Goal: Task Accomplishment & Management: Manage account settings

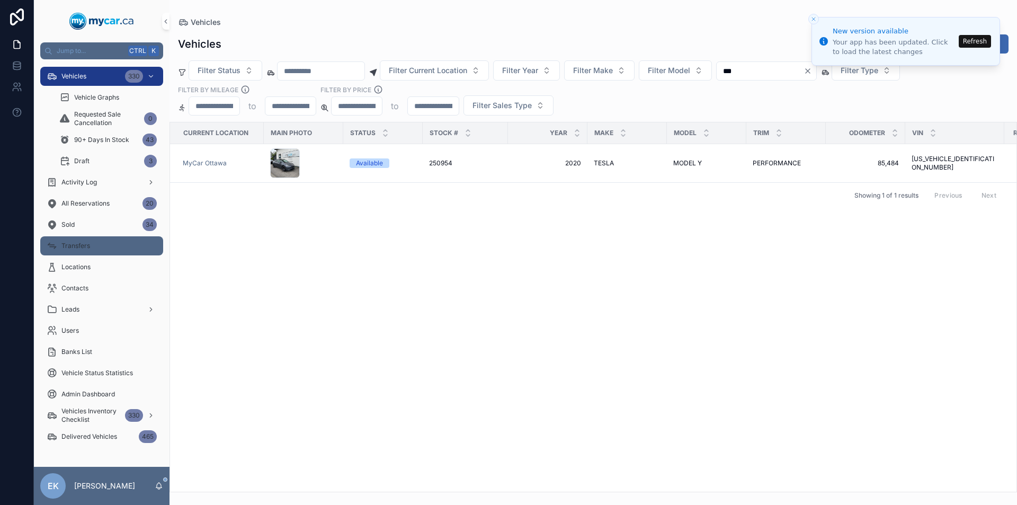
click at [101, 242] on div "Transfers" at bounding box center [102, 245] width 110 height 17
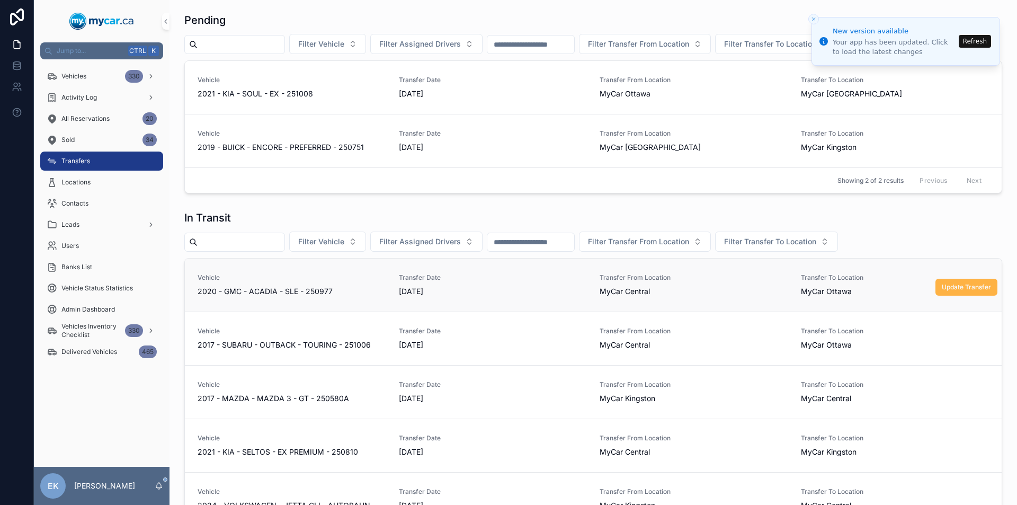
click at [942, 290] on span "Update Transfer" at bounding box center [966, 287] width 49 height 8
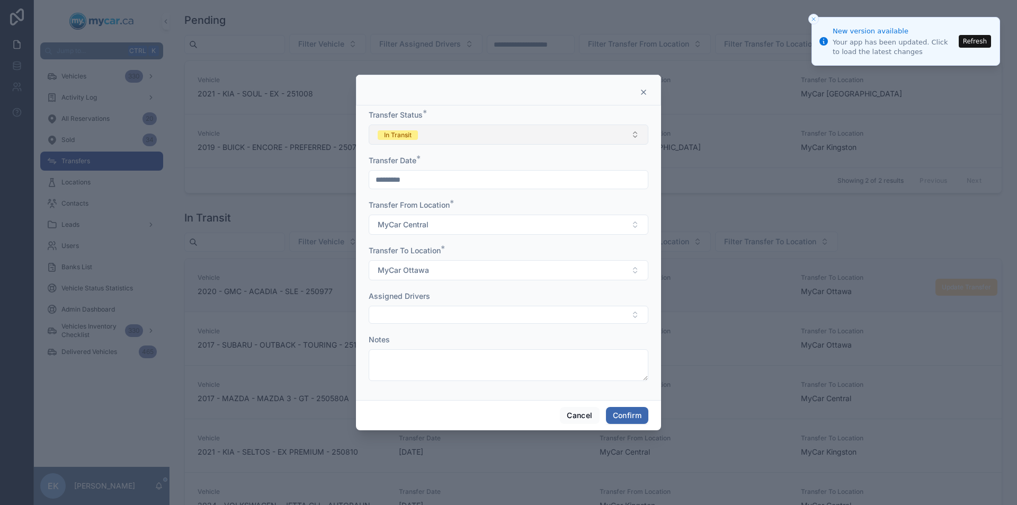
click at [467, 138] on button "In Transit" at bounding box center [509, 135] width 280 height 20
click at [402, 207] on div "Completed" at bounding box center [398, 209] width 33 height 10
click at [629, 416] on button "Confirm" at bounding box center [627, 415] width 42 height 17
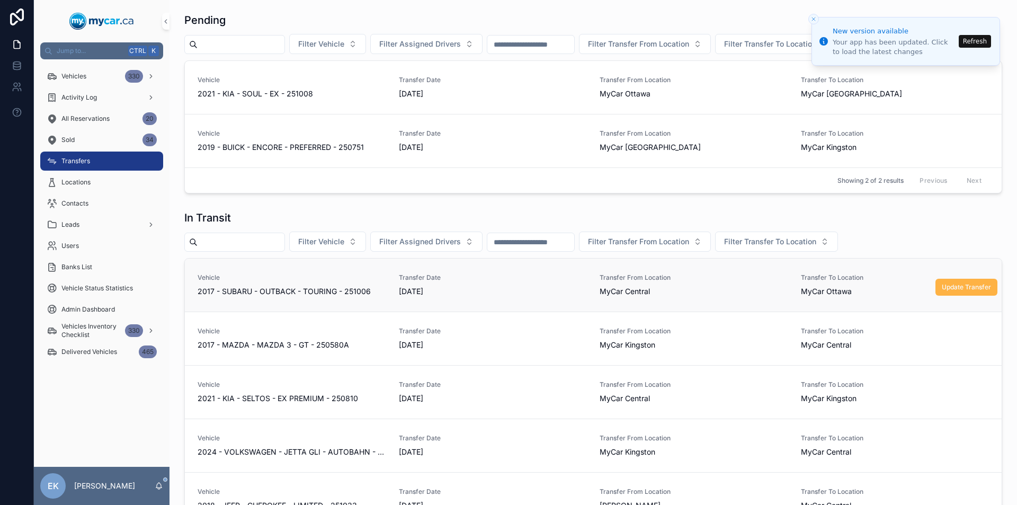
click at [945, 285] on span "Update Transfer" at bounding box center [966, 287] width 49 height 8
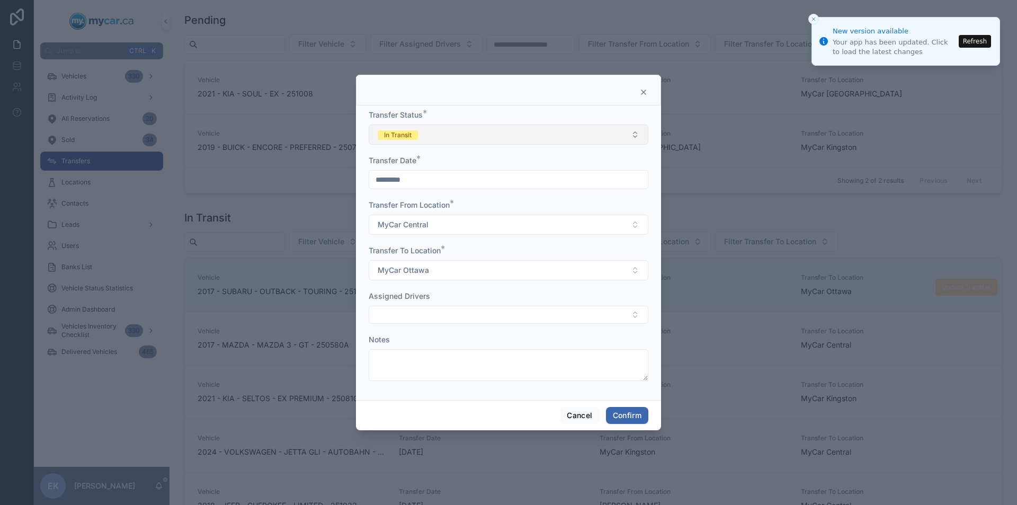
click at [486, 130] on button "In Transit" at bounding box center [509, 135] width 280 height 20
click at [407, 205] on div "Completed" at bounding box center [398, 209] width 33 height 10
click at [633, 418] on button "Confirm" at bounding box center [627, 415] width 42 height 17
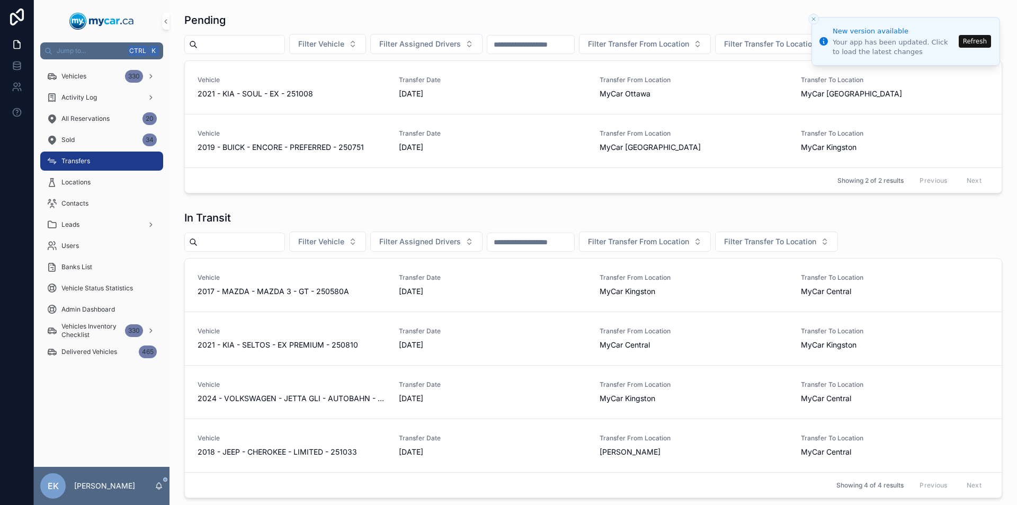
click at [974, 43] on button "Refresh" at bounding box center [975, 41] width 32 height 13
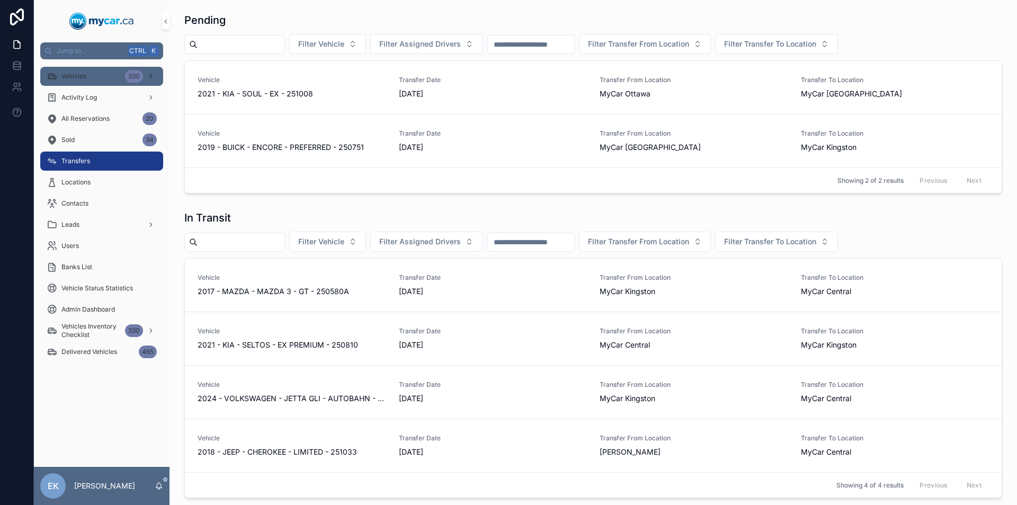
click at [101, 77] on div "Vehicles 330" at bounding box center [102, 76] width 110 height 17
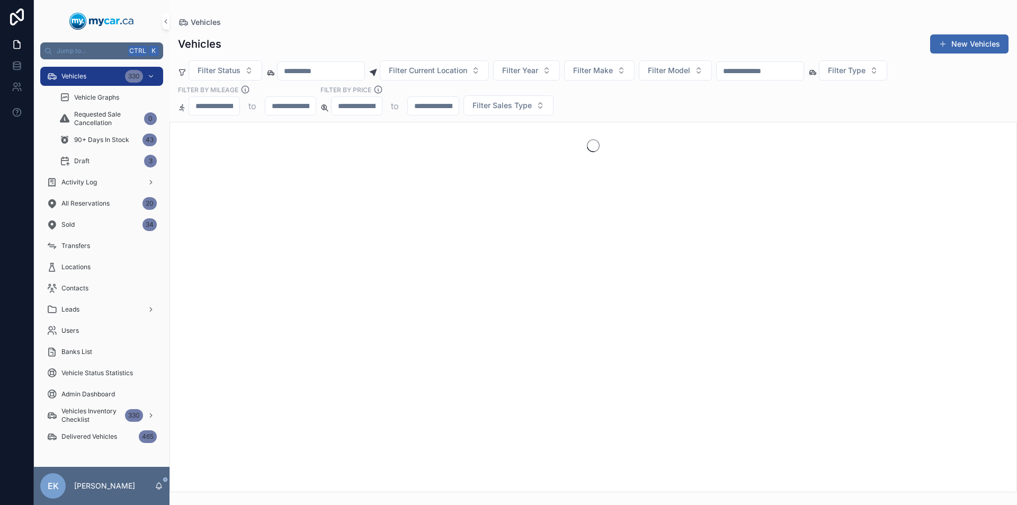
click at [793, 67] on input "scrollable content" at bounding box center [760, 71] width 87 height 15
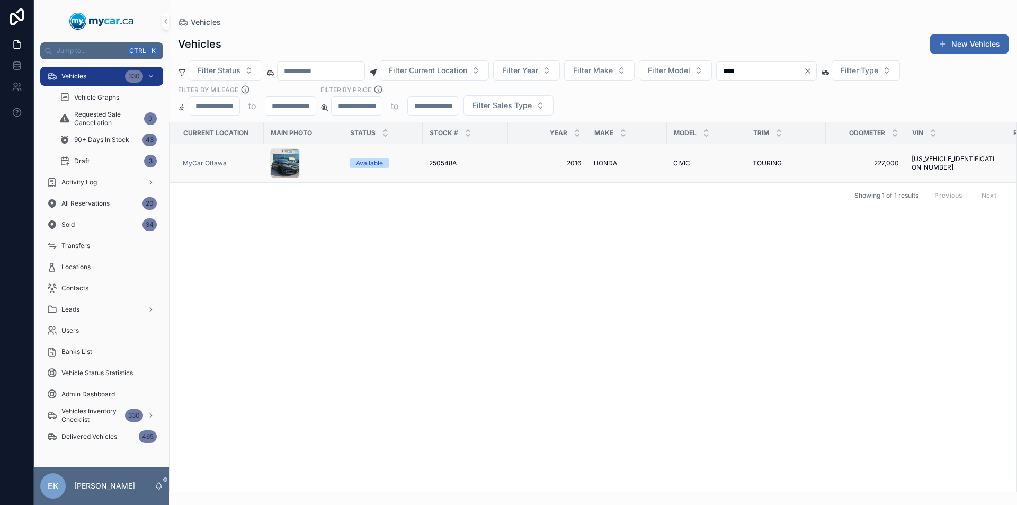
type input "****"
click at [598, 163] on span "HONDA" at bounding box center [605, 163] width 23 height 8
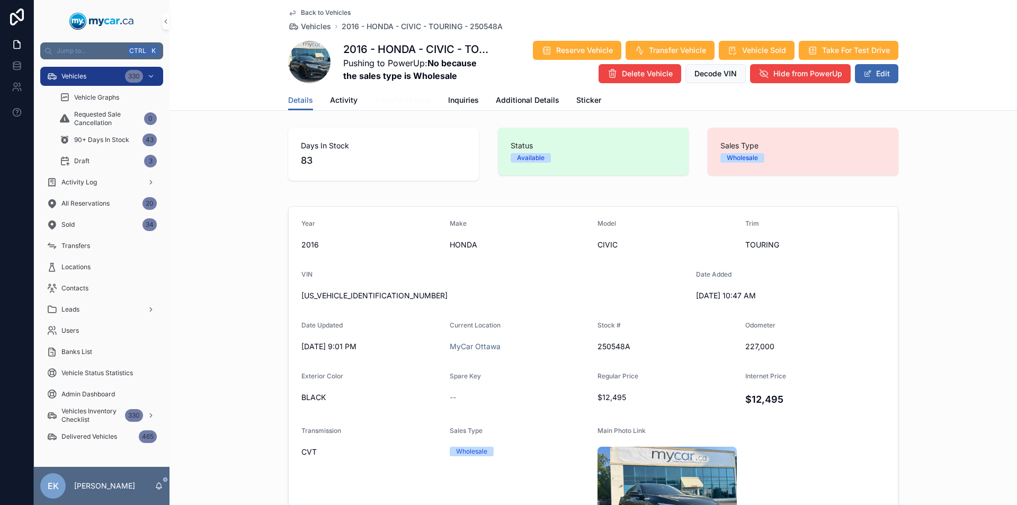
click at [383, 99] on span "Transfer History" at bounding box center [403, 100] width 57 height 11
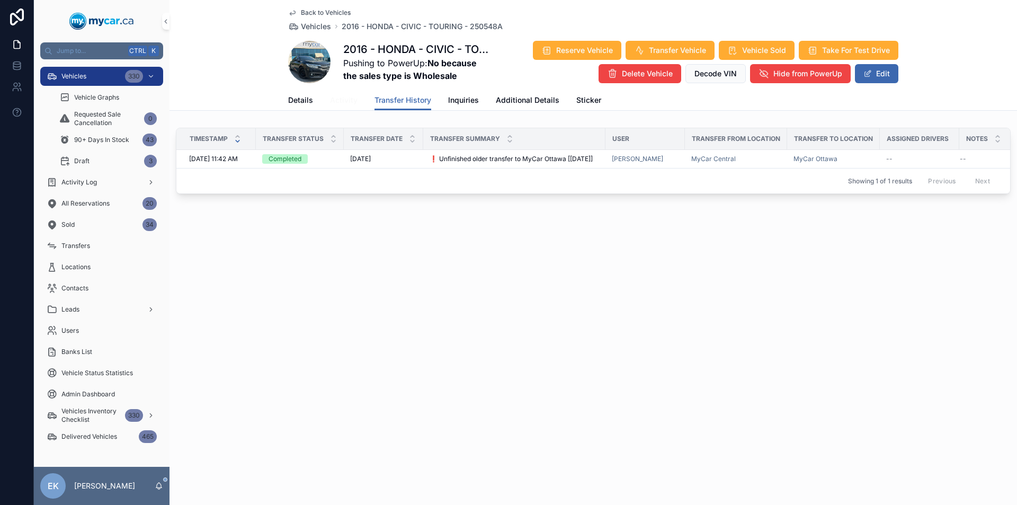
click at [348, 101] on span "Activity" at bounding box center [344, 100] width 28 height 11
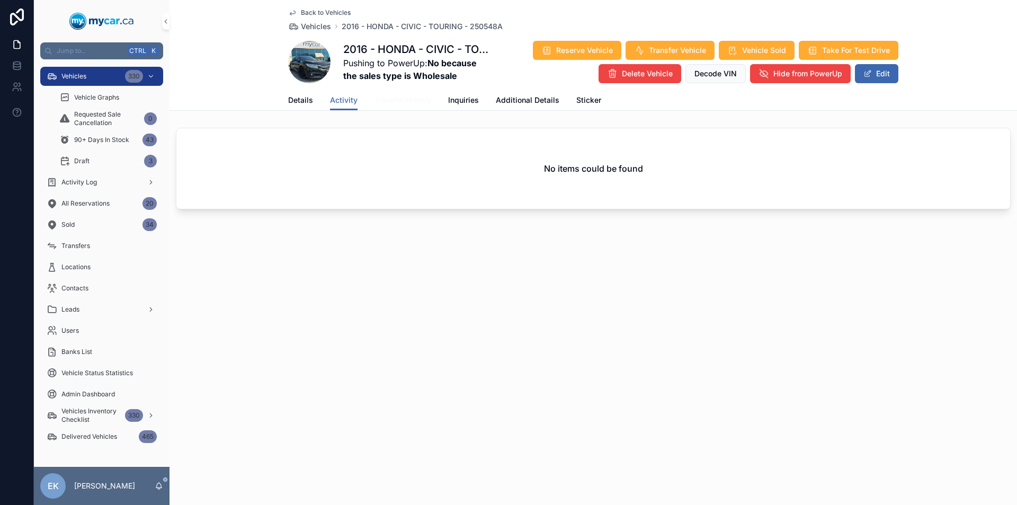
click at [396, 98] on span "Transfer History" at bounding box center [403, 100] width 57 height 11
click at [312, 103] on span "Details" at bounding box center [300, 100] width 25 height 11
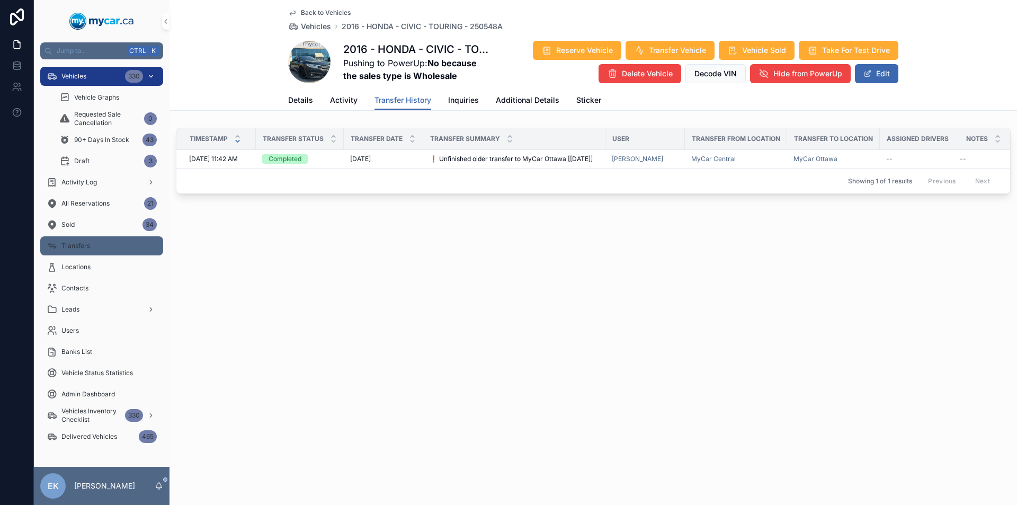
drag, startPoint x: 101, startPoint y: 246, endPoint x: 121, endPoint y: 75, distance: 172.3
click at [101, 245] on div "Transfers" at bounding box center [102, 245] width 110 height 17
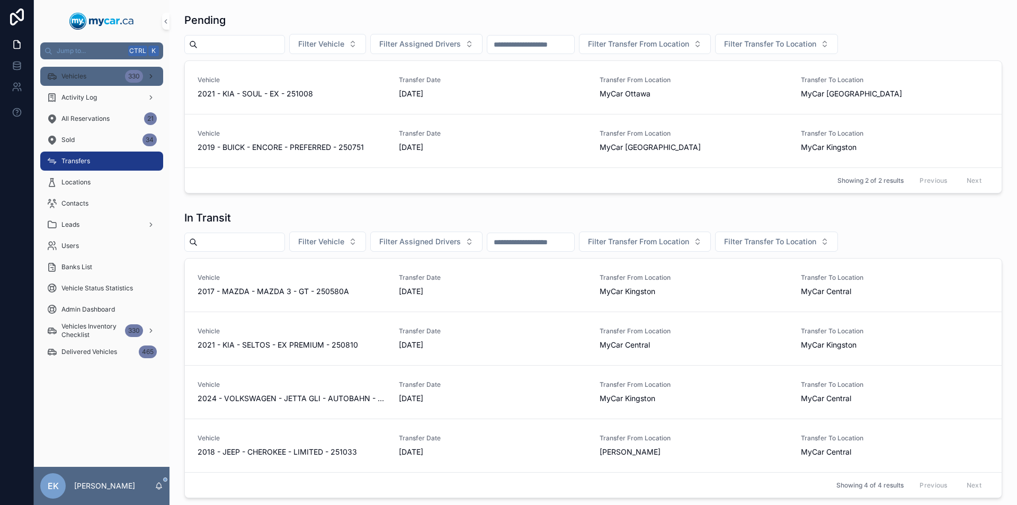
click at [121, 75] on div "Vehicles 330" at bounding box center [102, 76] width 110 height 17
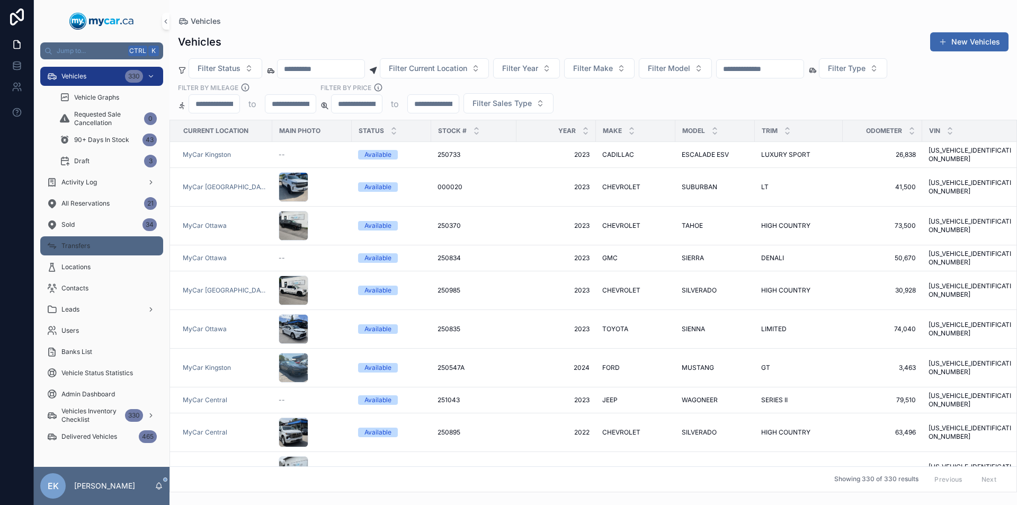
click at [88, 245] on span "Transfers" at bounding box center [75, 246] width 29 height 8
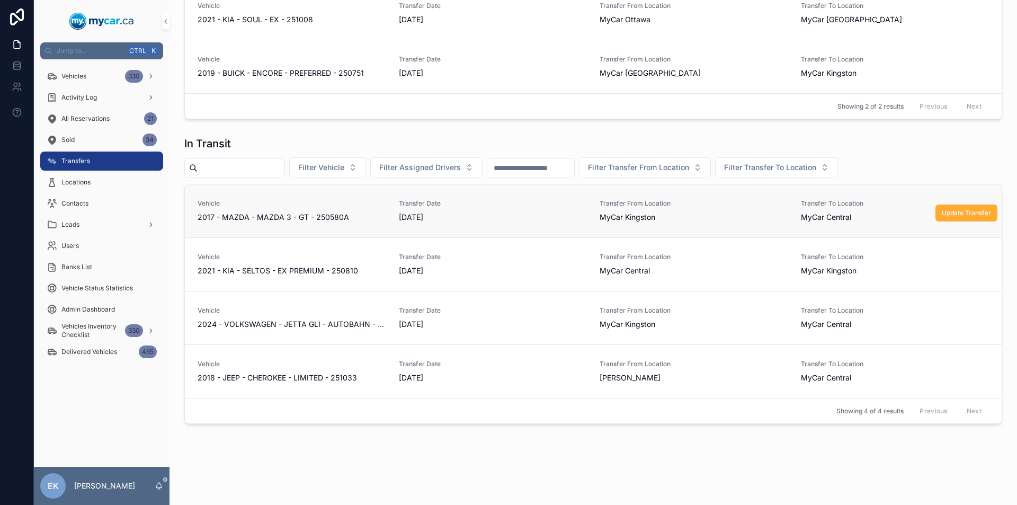
scroll to position [82, 0]
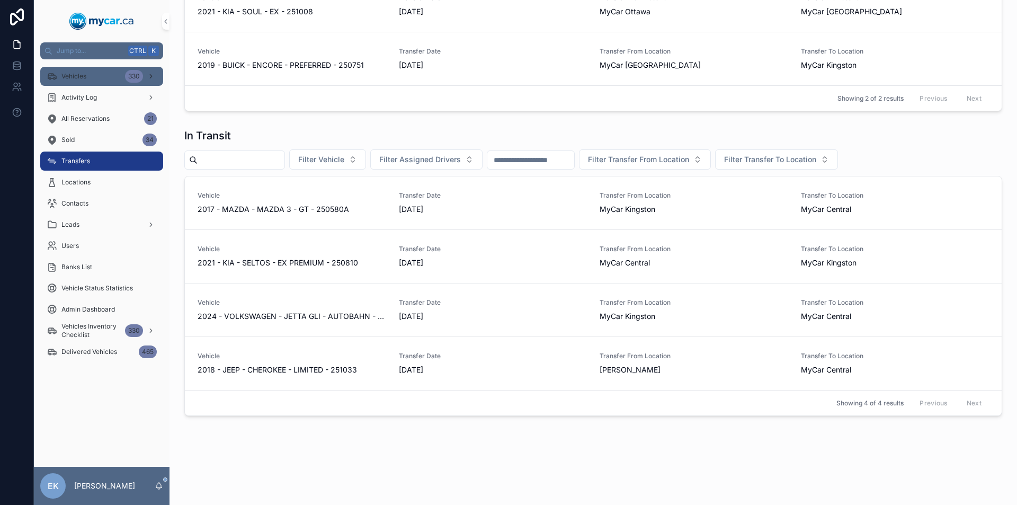
click at [119, 79] on div "Vehicles 330" at bounding box center [102, 76] width 110 height 17
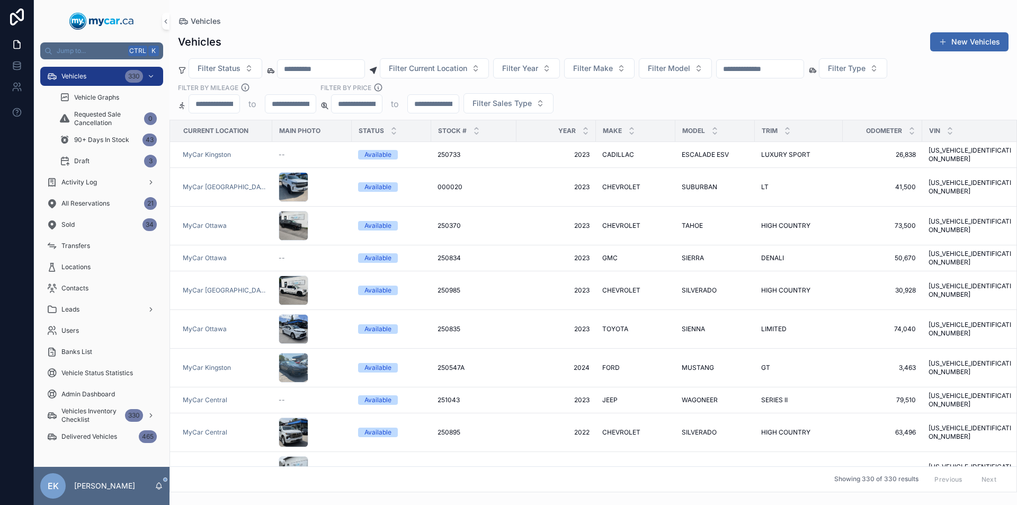
click at [804, 68] on input "scrollable content" at bounding box center [760, 68] width 87 height 15
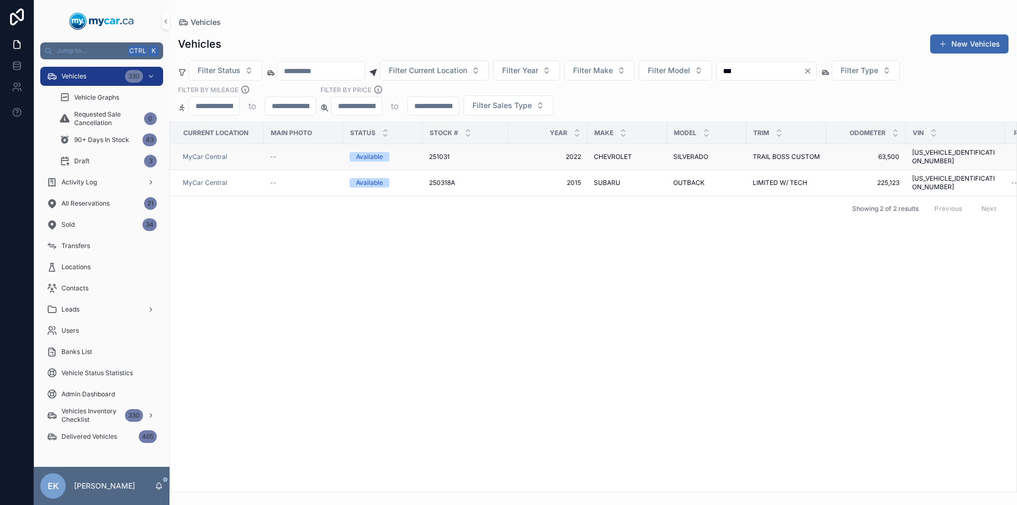
type input "***"
click at [612, 154] on span "CHEVROLET" at bounding box center [613, 157] width 38 height 8
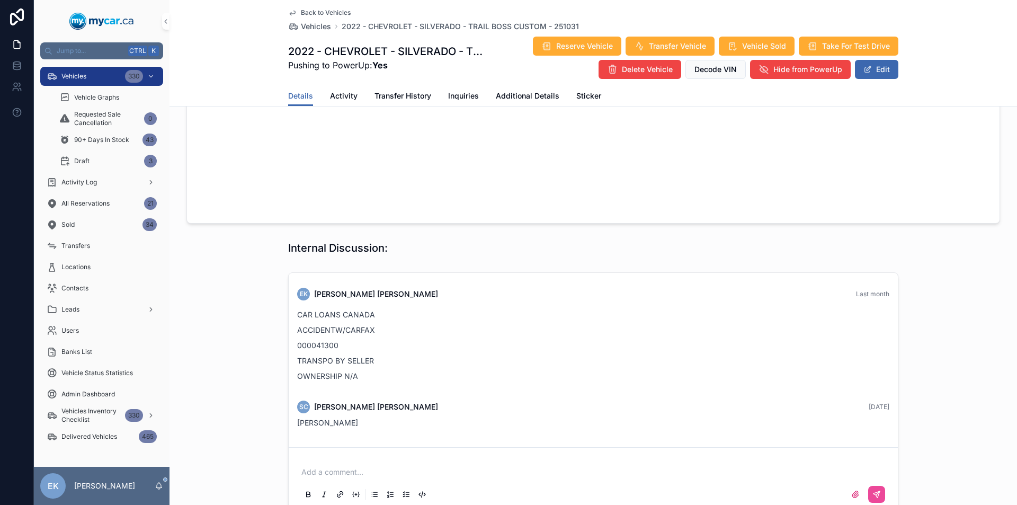
scroll to position [848, 0]
click at [114, 74] on div "Vehicles 331" at bounding box center [102, 76] width 110 height 17
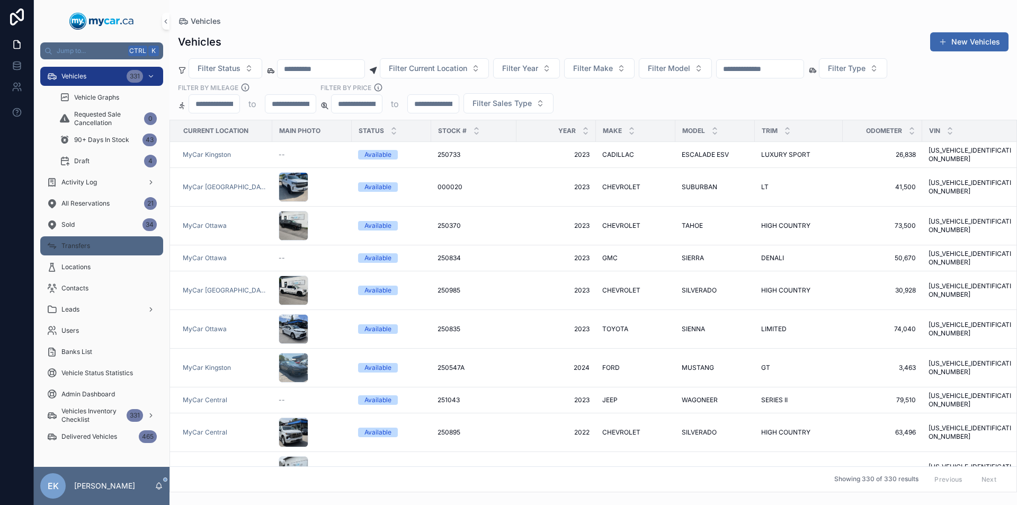
click at [92, 242] on div "Transfers" at bounding box center [102, 245] width 110 height 17
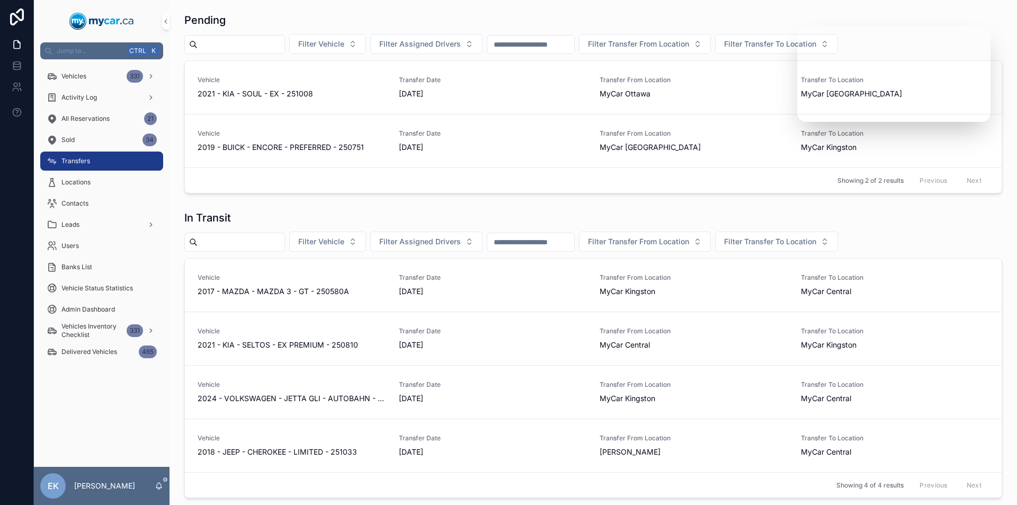
click at [386, 201] on div "Pending Filter Vehicle Filter Assigned Drivers Filter Transfer From Location Fi…" at bounding box center [594, 285] width 848 height 570
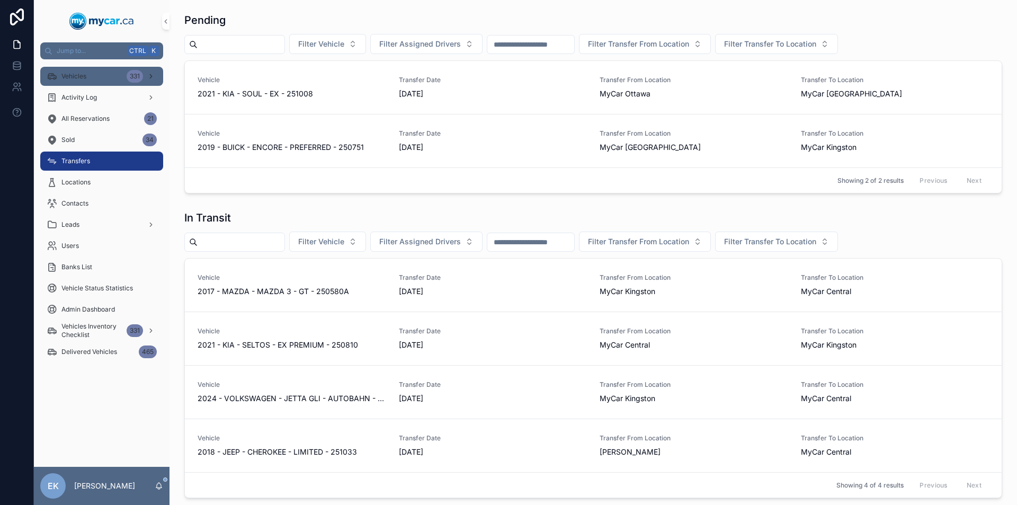
click at [143, 74] on div "331" at bounding box center [142, 76] width 30 height 17
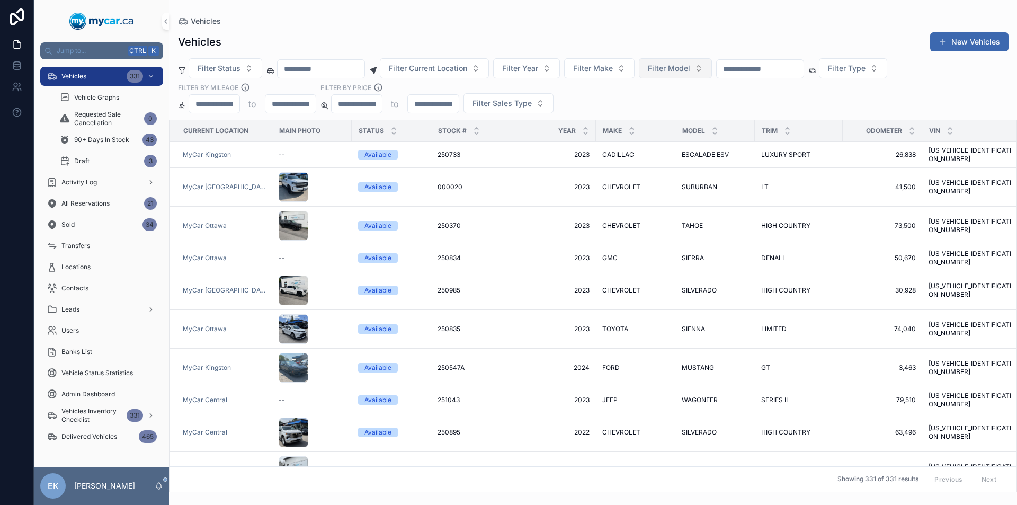
click at [712, 69] on button "Filter Model" at bounding box center [675, 68] width 73 height 20
type input "***"
click at [665, 142] on div "RAV 4" at bounding box center [702, 145] width 127 height 17
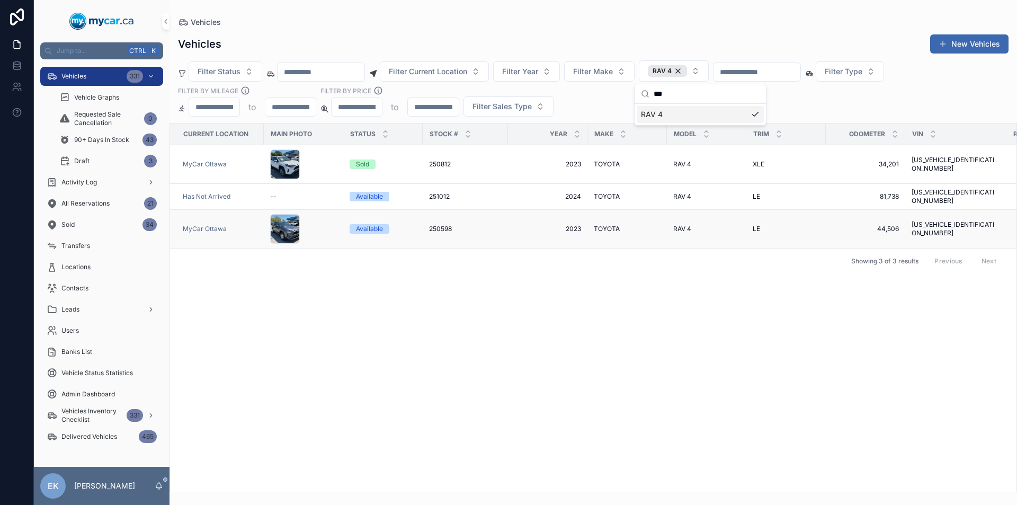
click at [445, 225] on span "250598" at bounding box center [440, 229] width 23 height 8
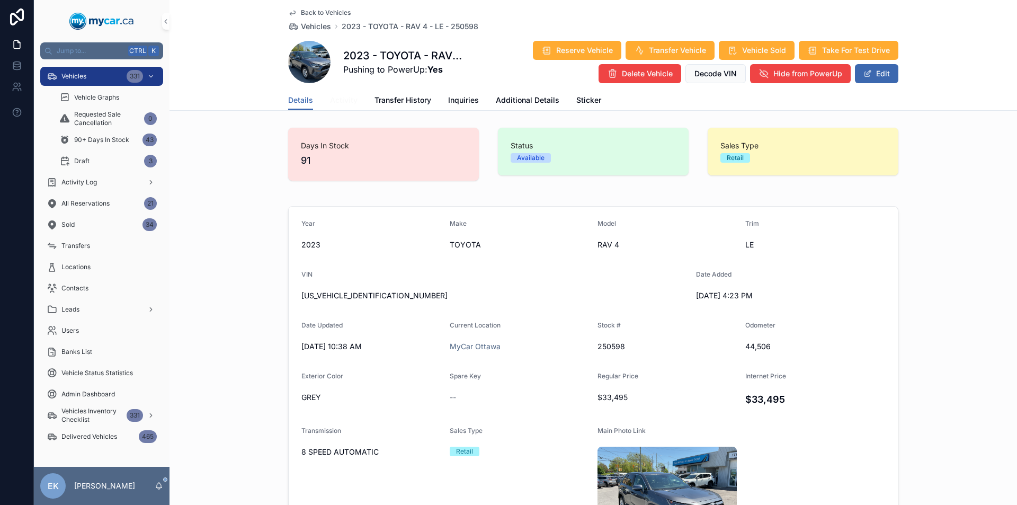
click at [345, 104] on span "Activity" at bounding box center [344, 100] width 28 height 11
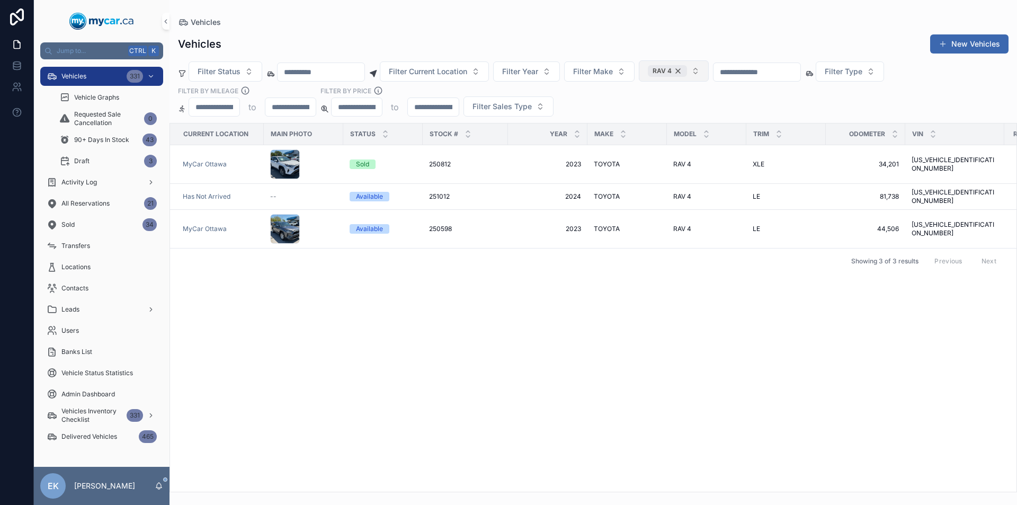
click at [687, 70] on div "RAV 4" at bounding box center [667, 71] width 39 height 12
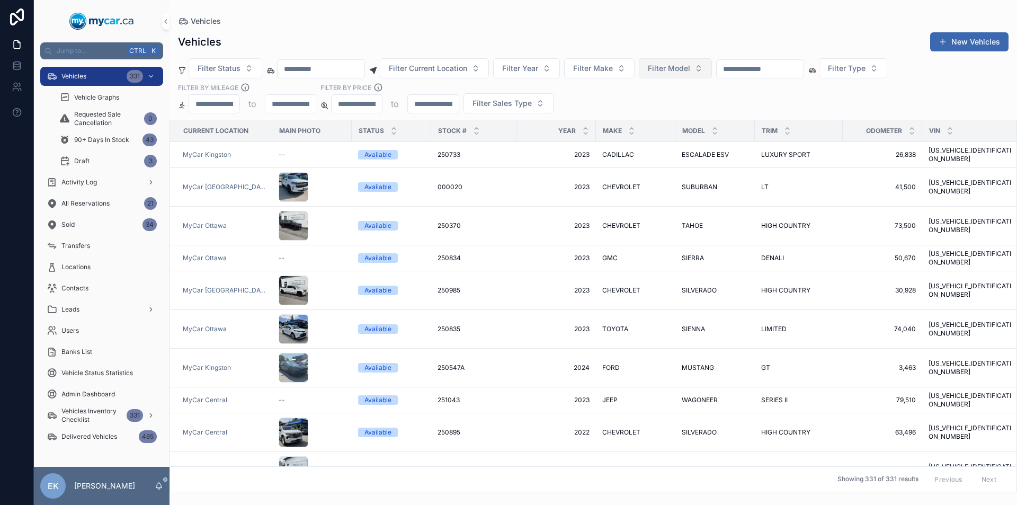
click at [690, 68] on span "Filter Model" at bounding box center [669, 68] width 42 height 11
type input "***"
click at [661, 163] on span "RAV4" at bounding box center [653, 162] width 20 height 11
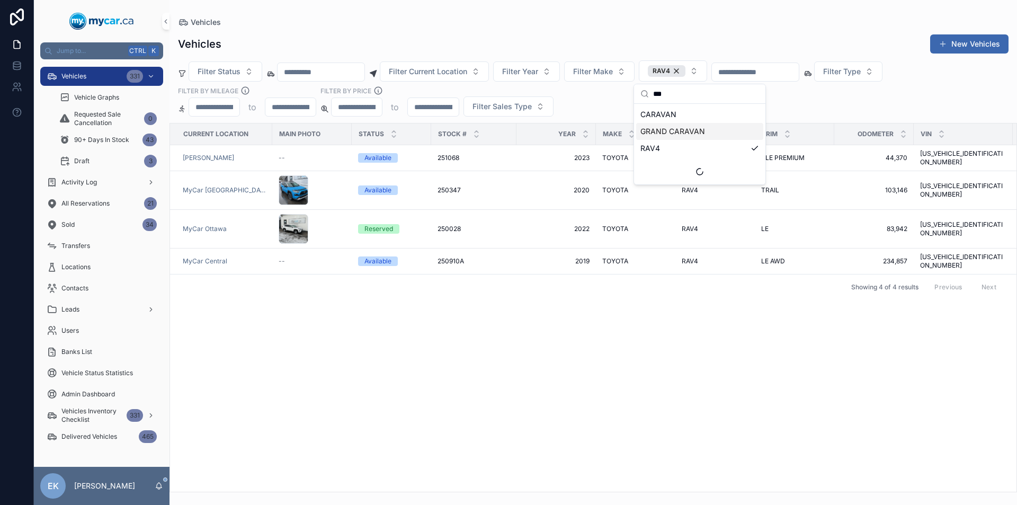
click at [493, 30] on div "Vehicles New Vehicles Filter Status Filter Current Location Filter Year Filter …" at bounding box center [594, 260] width 848 height 465
click at [101, 79] on div "Vehicles 331" at bounding box center [102, 76] width 110 height 17
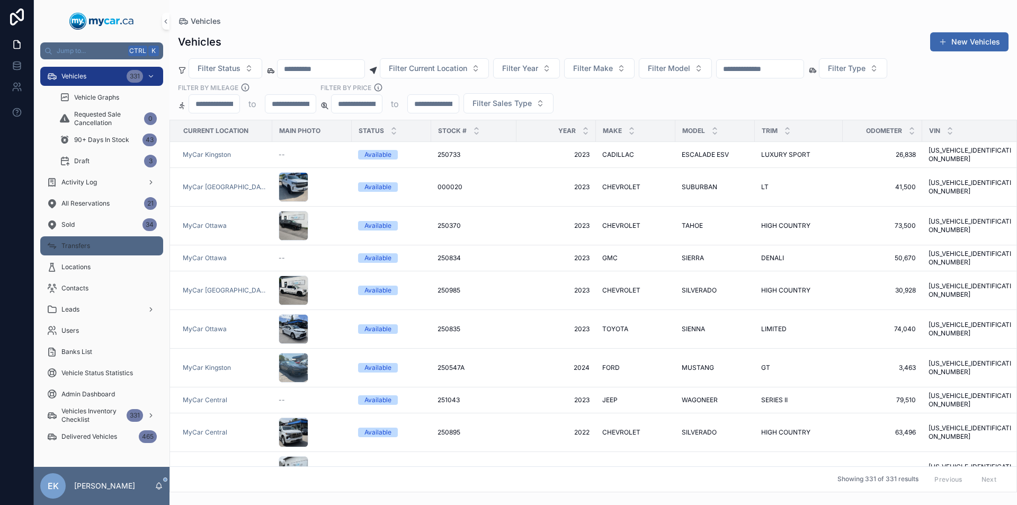
click at [99, 251] on div "Transfers" at bounding box center [102, 245] width 110 height 17
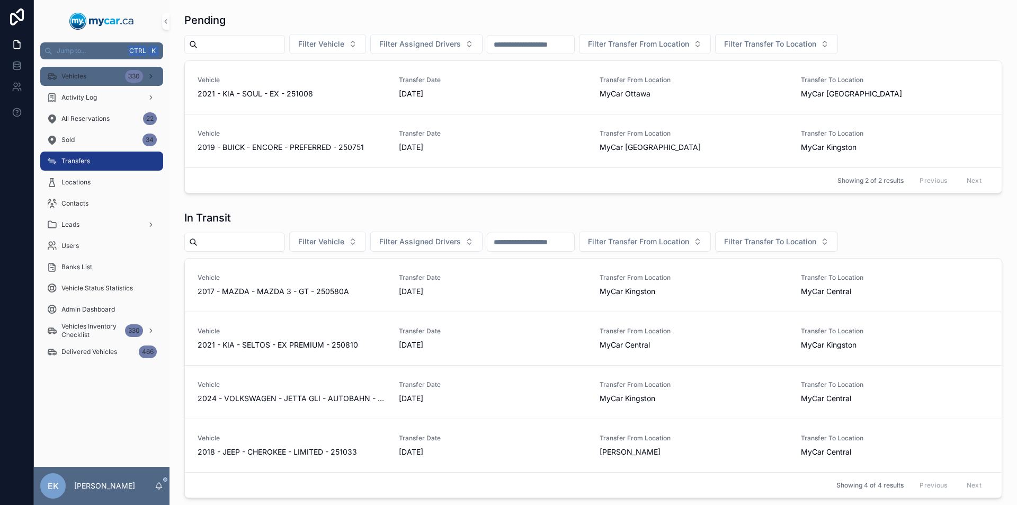
click at [150, 72] on div "330" at bounding box center [141, 76] width 32 height 17
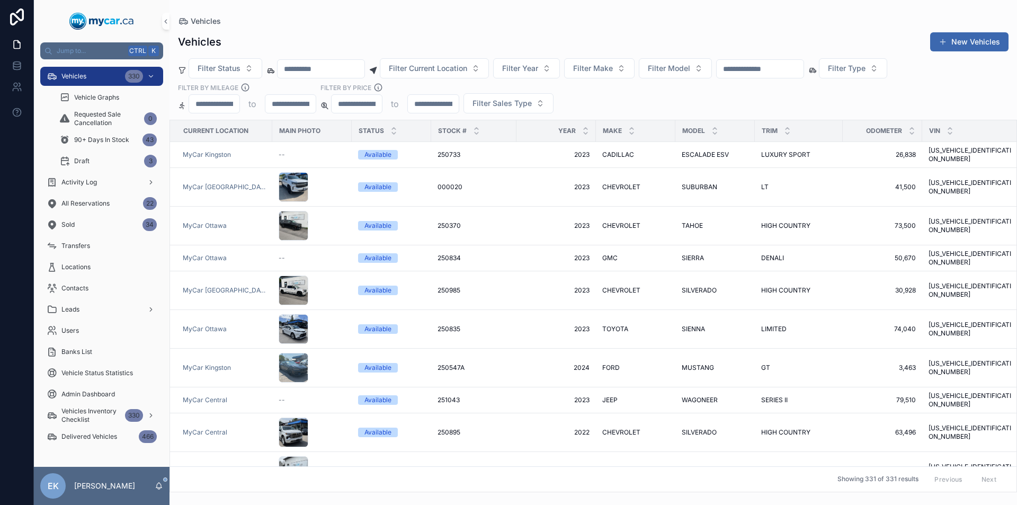
click at [777, 72] on input "scrollable content" at bounding box center [760, 68] width 87 height 15
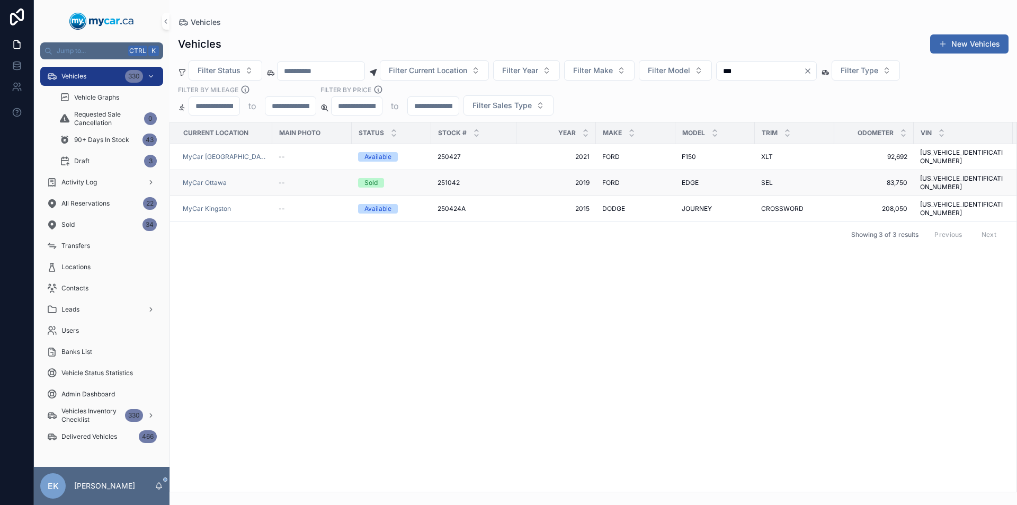
type input "***"
click at [605, 179] on span "FORD" at bounding box center [611, 183] width 17 height 8
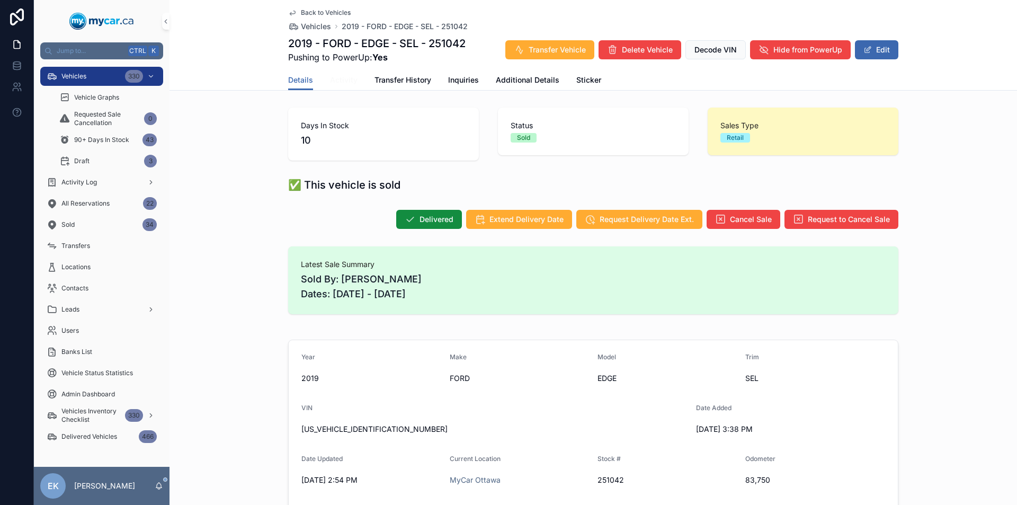
click at [336, 79] on span "Activity" at bounding box center [344, 80] width 28 height 11
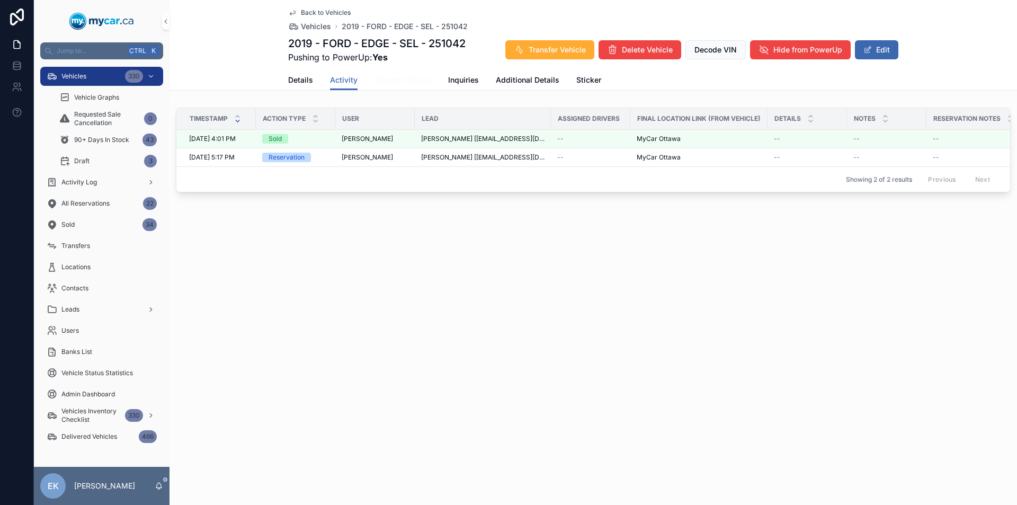
click at [409, 83] on span "Transfer History" at bounding box center [403, 80] width 57 height 11
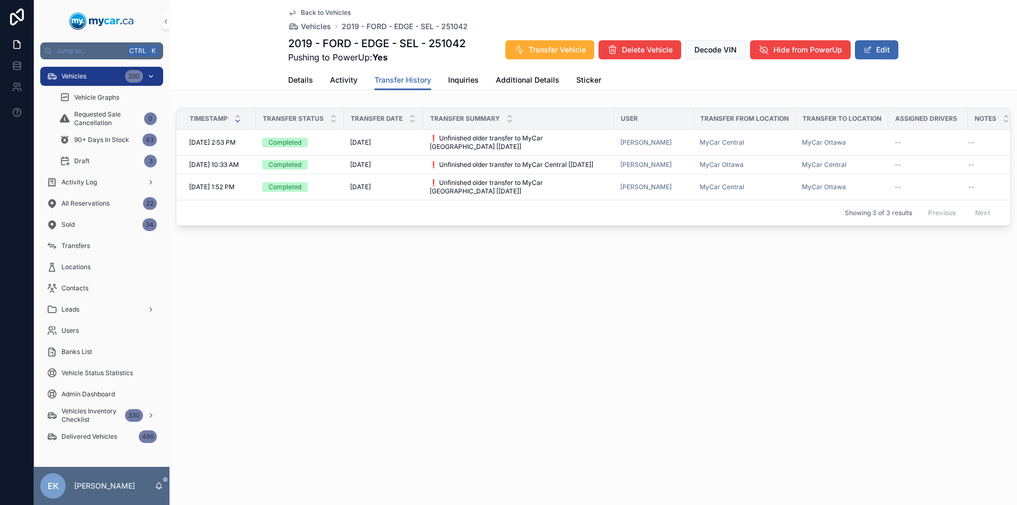
click at [151, 73] on icon "scrollable content" at bounding box center [150, 76] width 7 height 7
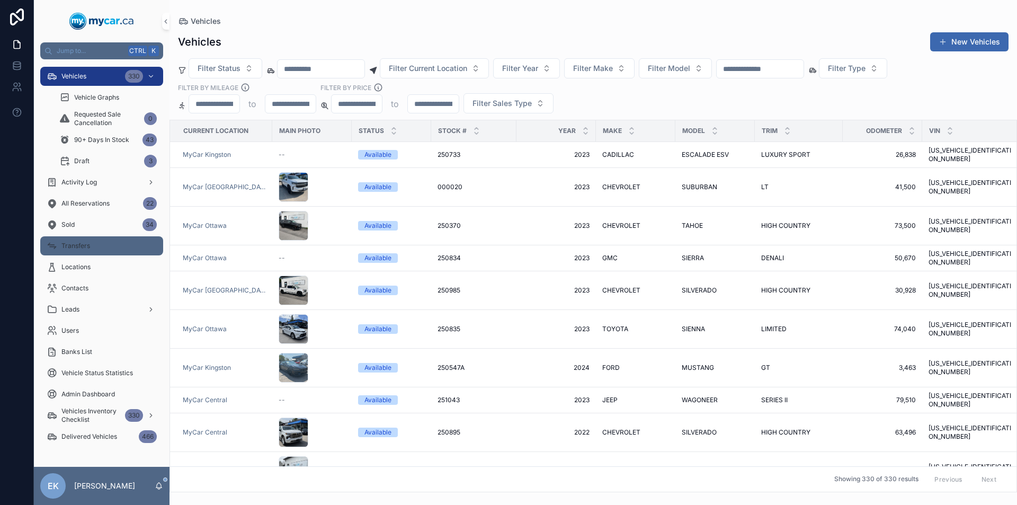
click at [87, 246] on span "Transfers" at bounding box center [75, 246] width 29 height 8
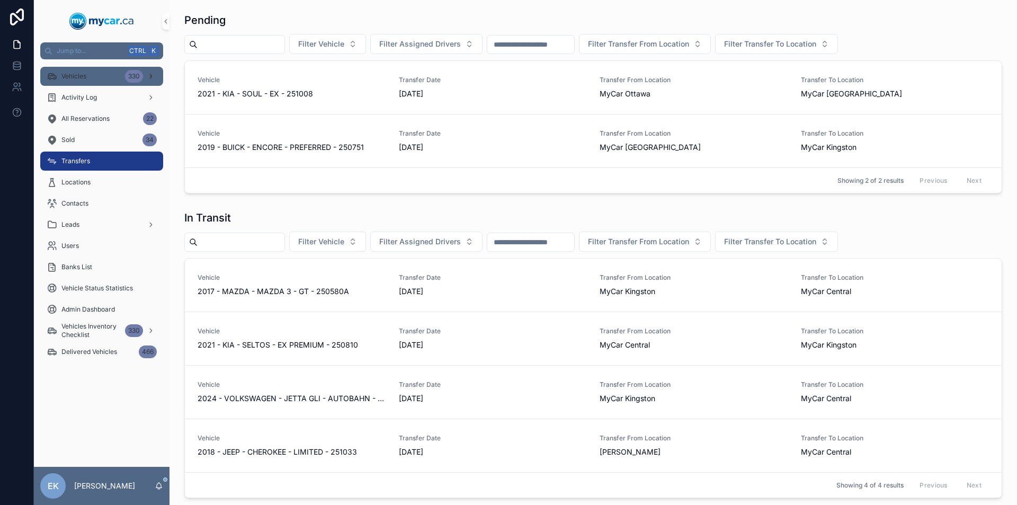
click at [146, 76] on div "330" at bounding box center [141, 76] width 32 height 17
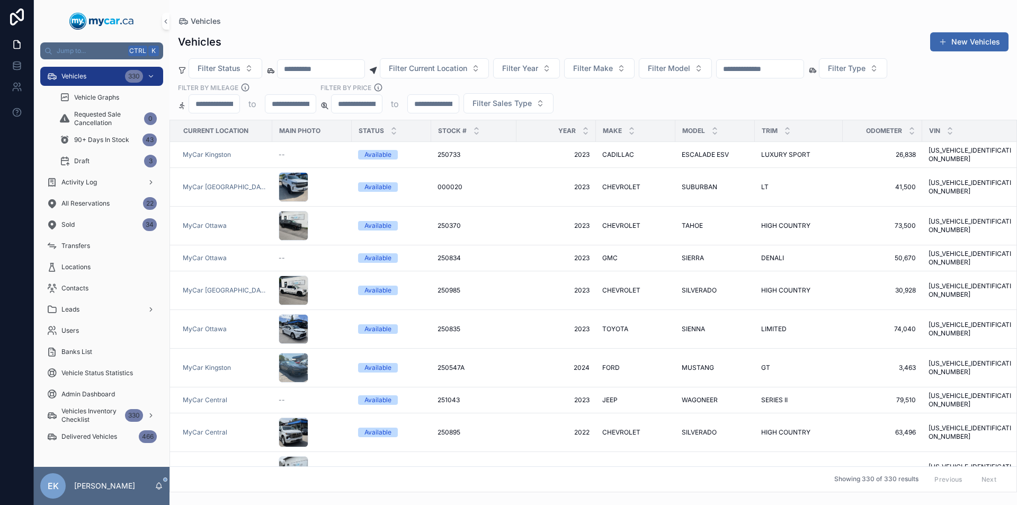
click at [778, 73] on input "scrollable content" at bounding box center [760, 68] width 87 height 15
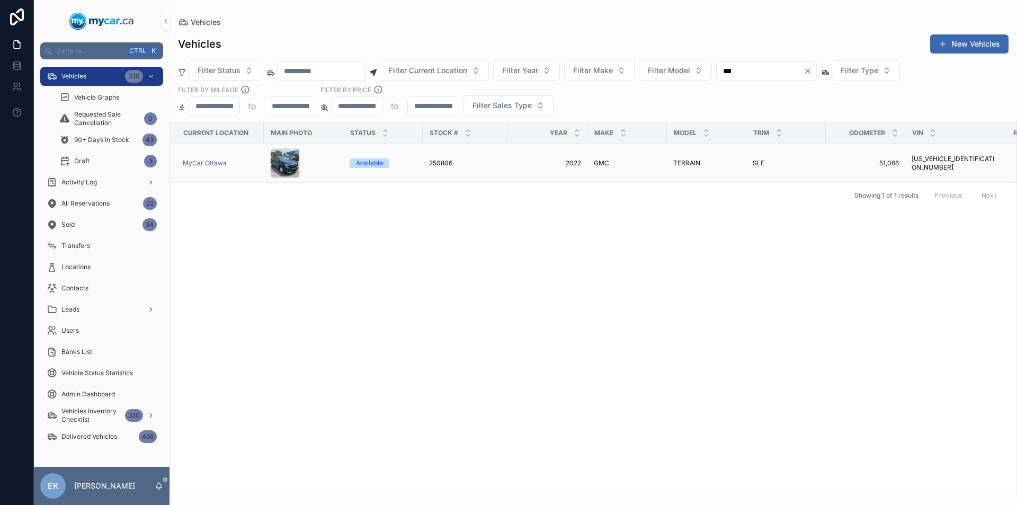
type input "***"
click at [599, 163] on span "GMC" at bounding box center [601, 163] width 15 height 8
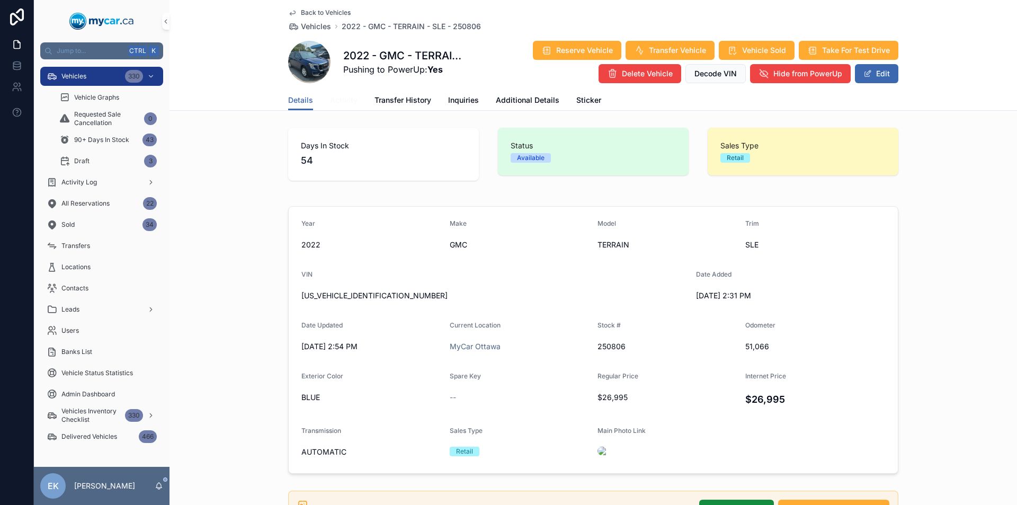
click at [343, 103] on span "Activity" at bounding box center [344, 100] width 28 height 11
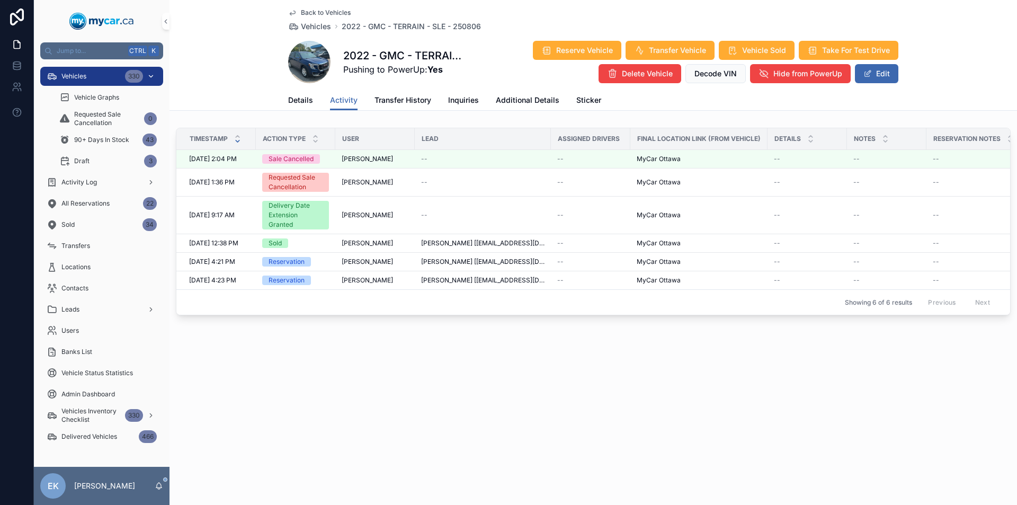
click at [135, 76] on div "330" at bounding box center [134, 76] width 18 height 13
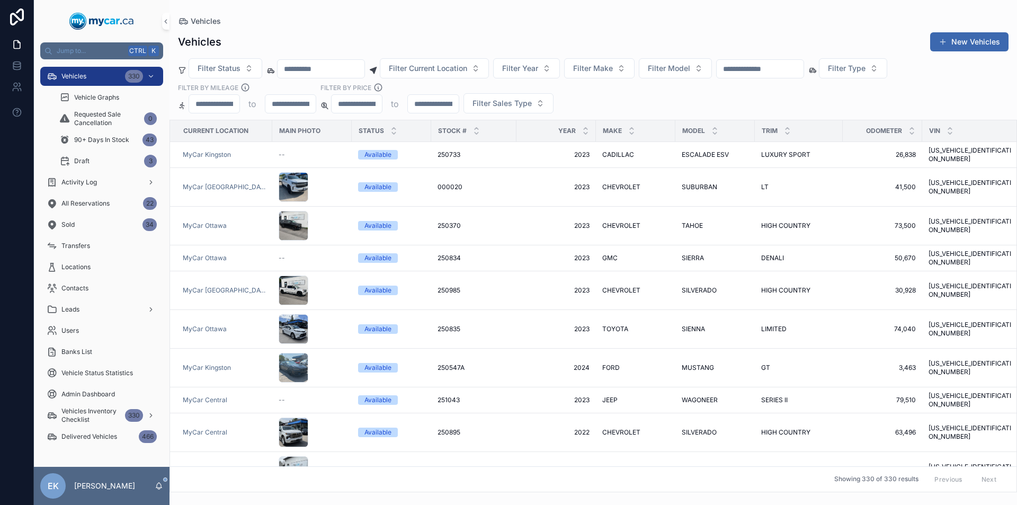
click at [774, 70] on input "scrollable content" at bounding box center [760, 68] width 87 height 15
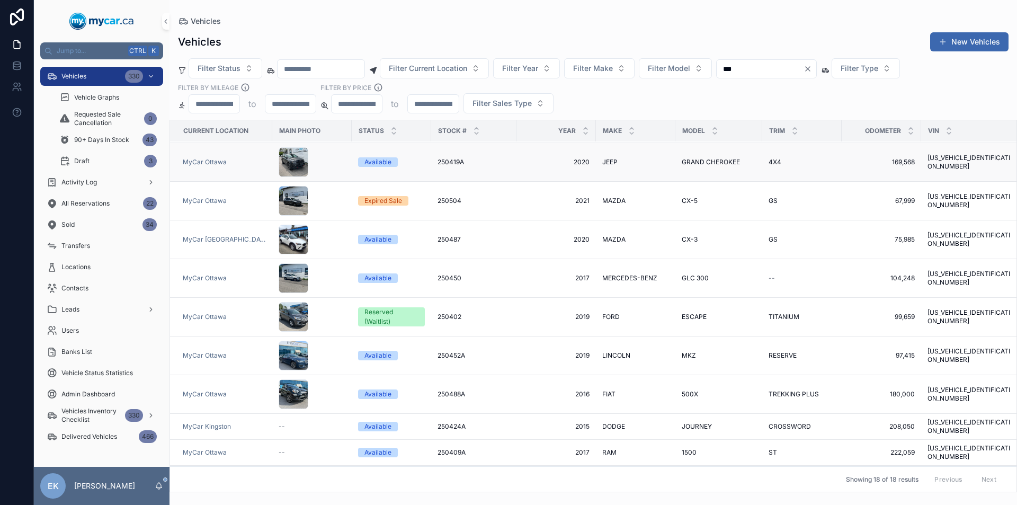
scroll to position [100, 0]
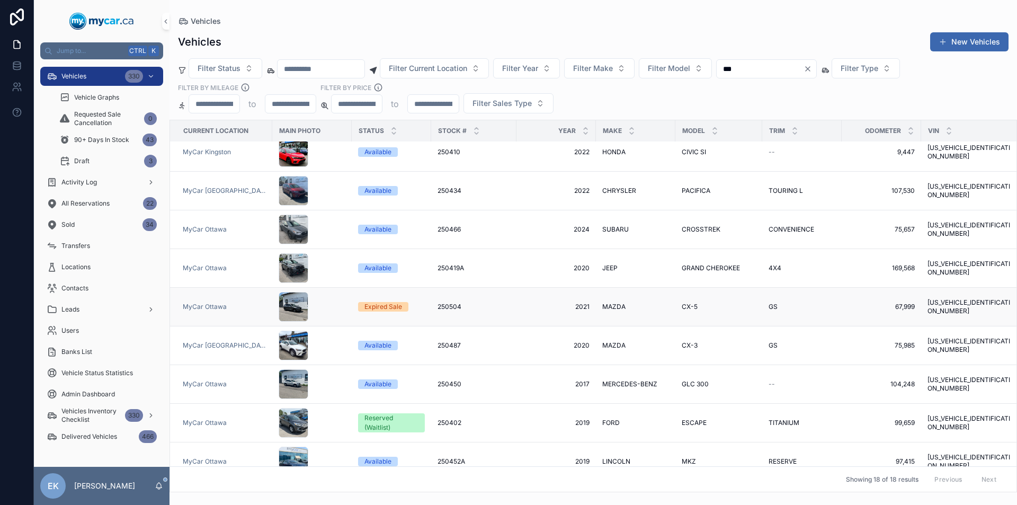
type input "***"
click at [541, 303] on span "2021" at bounding box center [556, 307] width 67 height 8
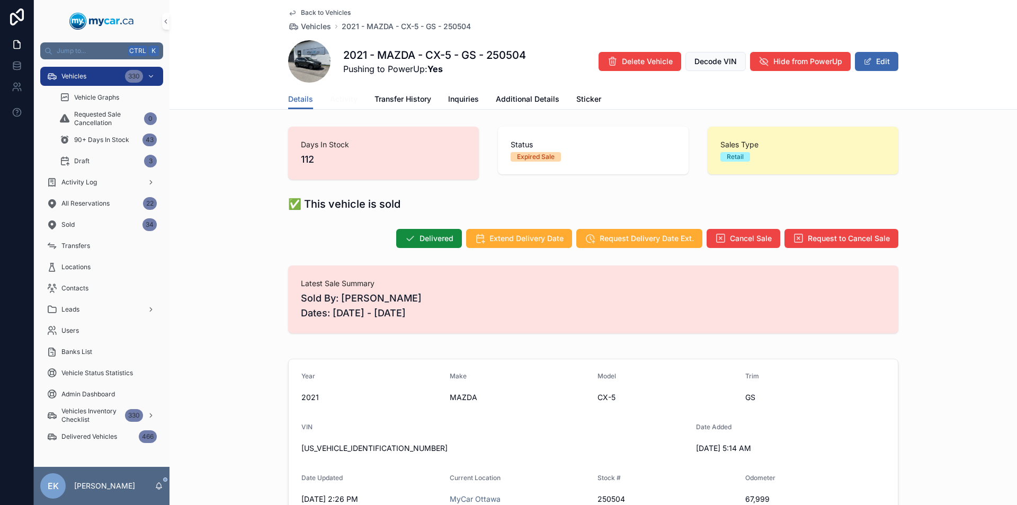
click at [340, 98] on span "Activity" at bounding box center [344, 99] width 28 height 11
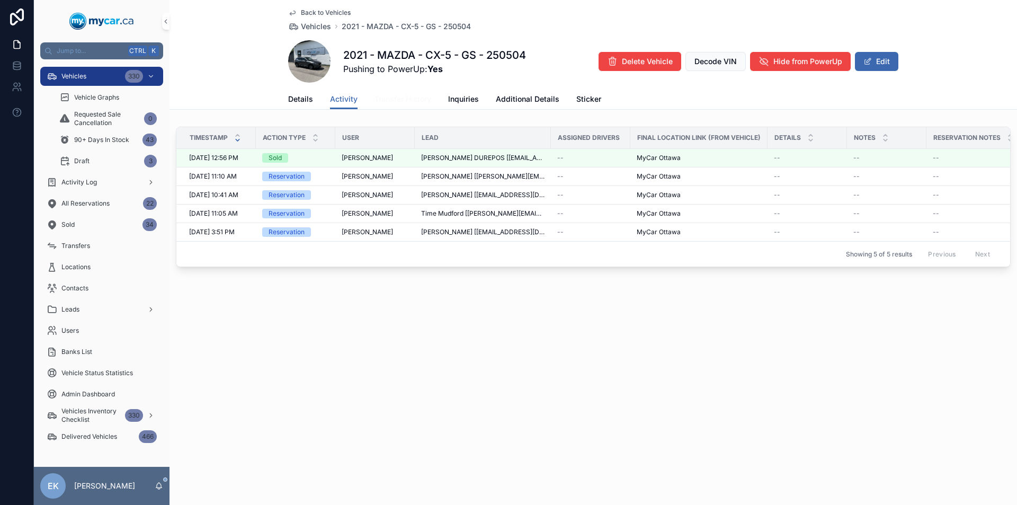
click at [412, 102] on span "Transfer History" at bounding box center [403, 99] width 57 height 11
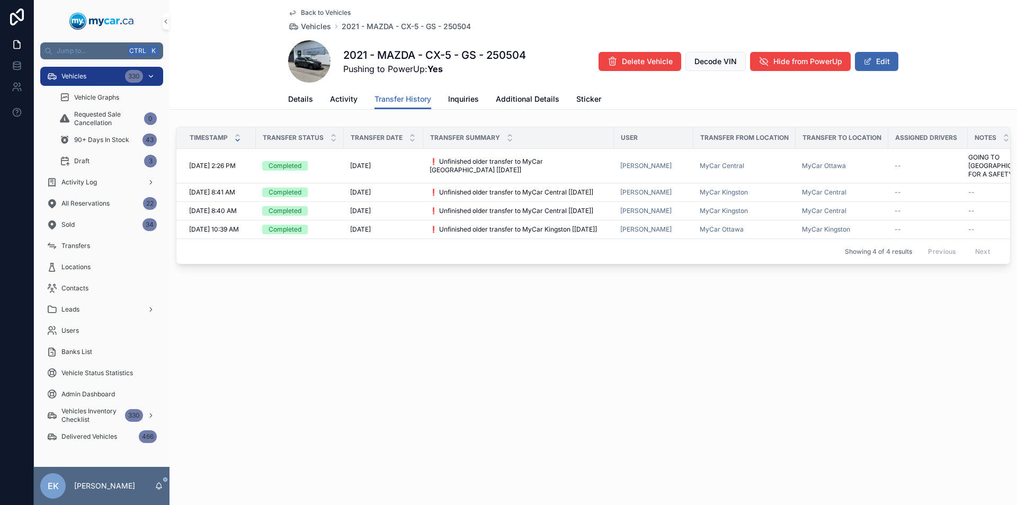
click at [89, 77] on div "Vehicles 330" at bounding box center [102, 76] width 110 height 17
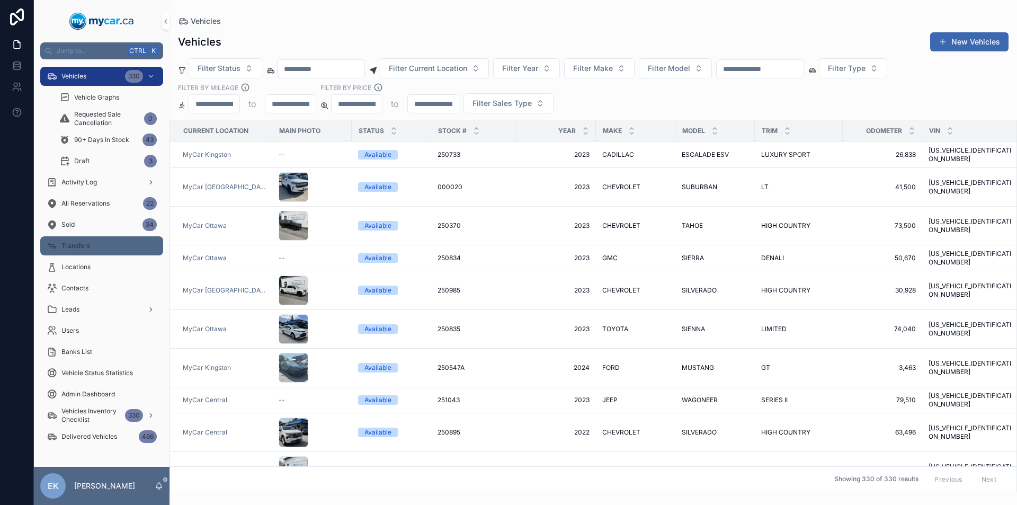
click at [123, 244] on div "Transfers" at bounding box center [102, 245] width 110 height 17
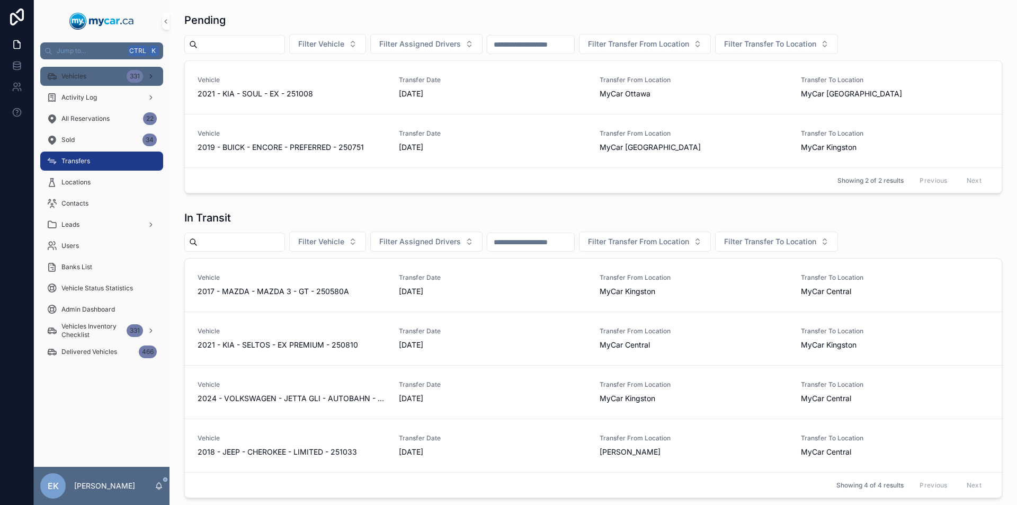
click at [96, 75] on div "Vehicles 331" at bounding box center [102, 76] width 110 height 17
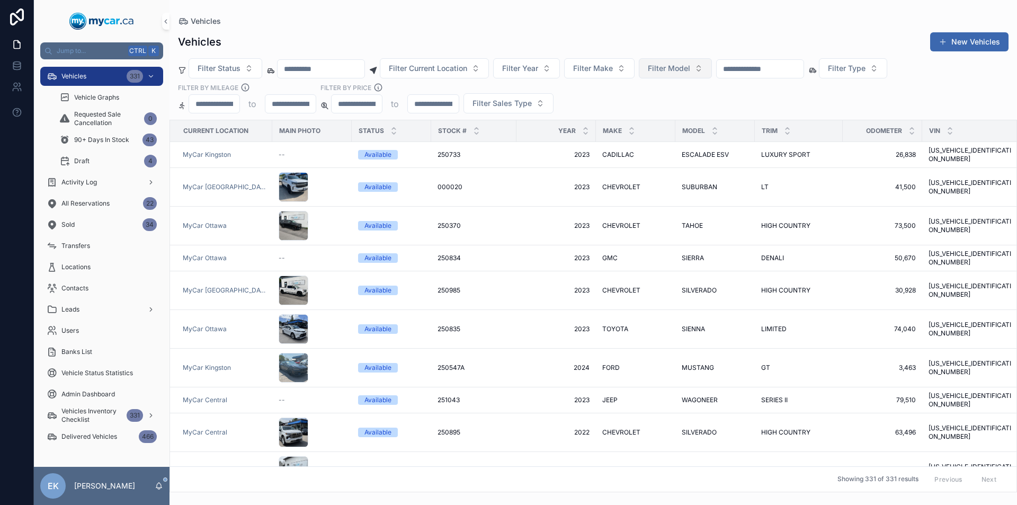
click at [690, 71] on span "Filter Model" at bounding box center [669, 68] width 42 height 11
type input "****"
click at [662, 112] on span "WAGONEER" at bounding box center [664, 111] width 42 height 11
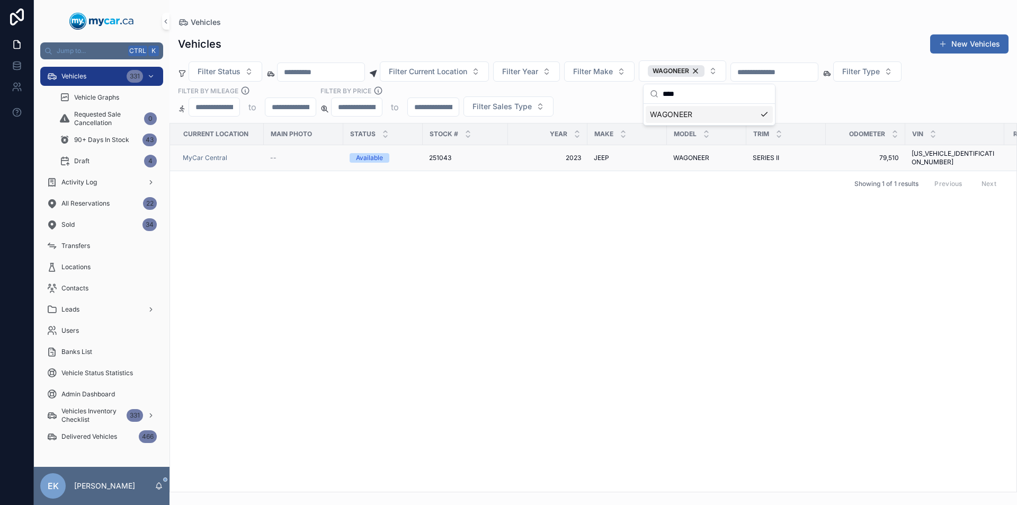
click at [599, 155] on span "JEEP" at bounding box center [601, 158] width 15 height 8
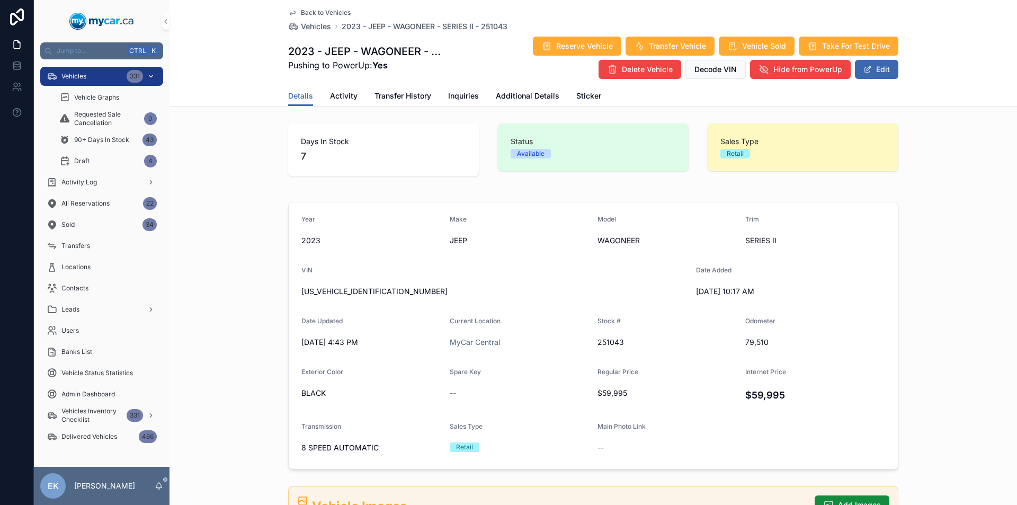
click at [121, 74] on div "Vehicles 331" at bounding box center [102, 76] width 110 height 17
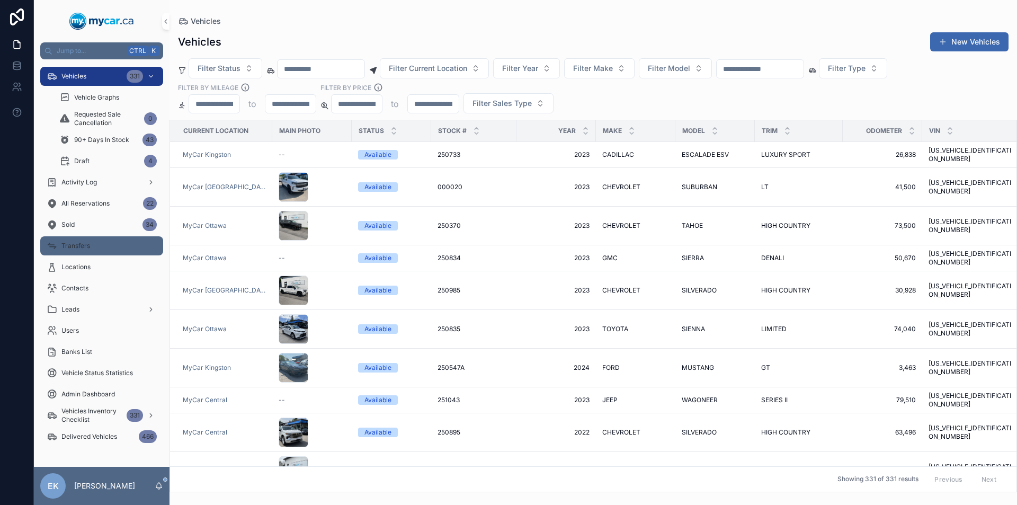
click at [111, 249] on div "Transfers" at bounding box center [102, 245] width 110 height 17
